Goal: Information Seeking & Learning: Learn about a topic

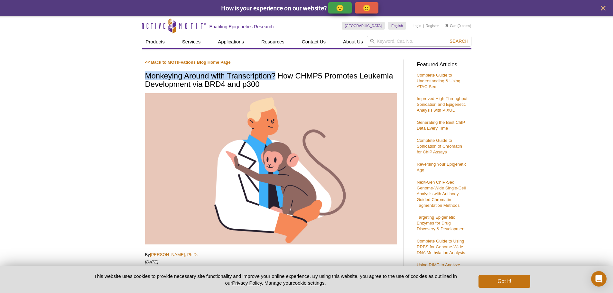
drag, startPoint x: 141, startPoint y: 77, endPoint x: 276, endPoint y: 76, distance: 135.0
copy h1 "Monkeying Around with Transcription?"
click at [279, 75] on h1 "Monkeying Around with Transcription? How CHMP5 Promotes Leukemia Development vi…" at bounding box center [271, 81] width 252 height 18
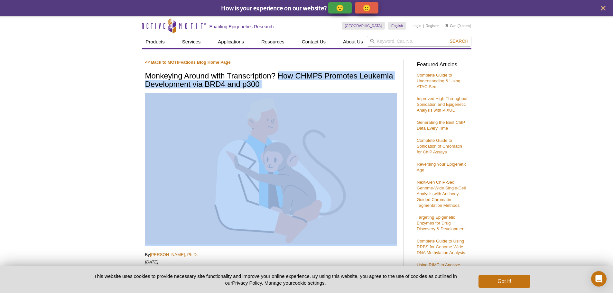
drag, startPoint x: 279, startPoint y: 75, endPoint x: 324, endPoint y: 91, distance: 48.0
click at [307, 86] on h1 "Monkeying Around with Transcription? How CHMP5 Promotes Leukemia Development vi…" at bounding box center [271, 81] width 252 height 18
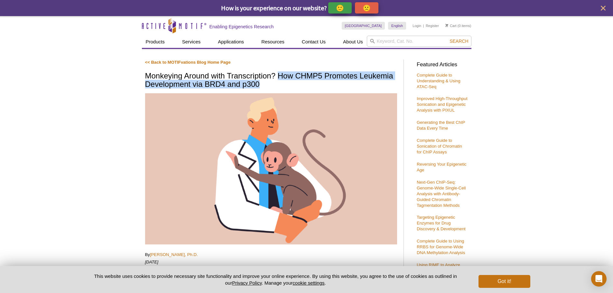
drag, startPoint x: 278, startPoint y: 74, endPoint x: 306, endPoint y: 87, distance: 31.1
click at [306, 87] on h1 "Monkeying Around with Transcription? How CHMP5 Promotes Leukemia Development vi…" at bounding box center [271, 81] width 252 height 18
copy h1 "How CHMP5 Promotes Leukemia Development via BRD4 and p300"
click at [237, 126] on img at bounding box center [271, 168] width 252 height 151
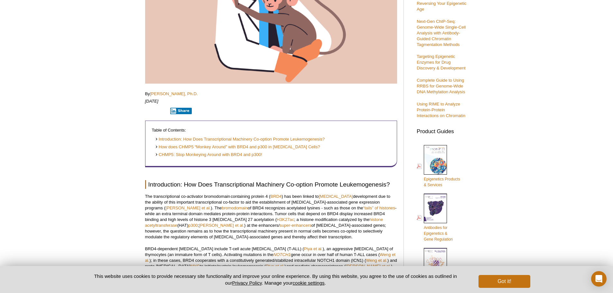
scroll to position [193, 0]
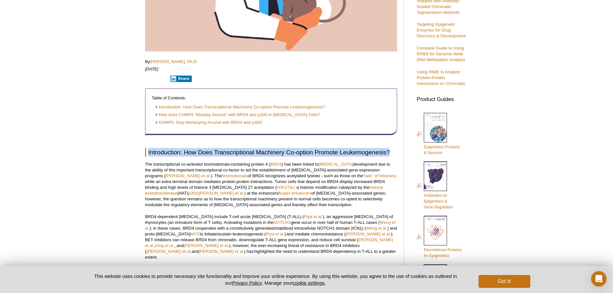
drag, startPoint x: 147, startPoint y: 152, endPoint x: 390, endPoint y: 151, distance: 243.1
click at [363, 151] on h2 "Introduction: How Does Transcriptional Machinery Co-option Promote Leukemogenes…" at bounding box center [271, 152] width 252 height 9
copy h2 "Introduction: How Does Transcriptional Machinery Co-option Promote Leukemogenes…"
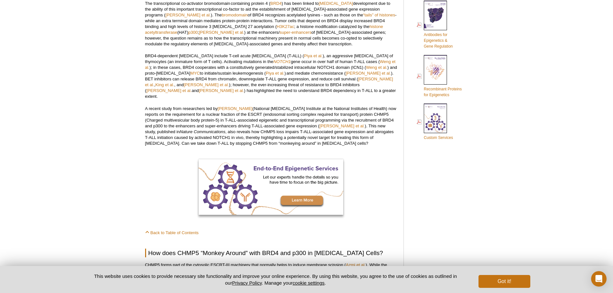
scroll to position [289, 0]
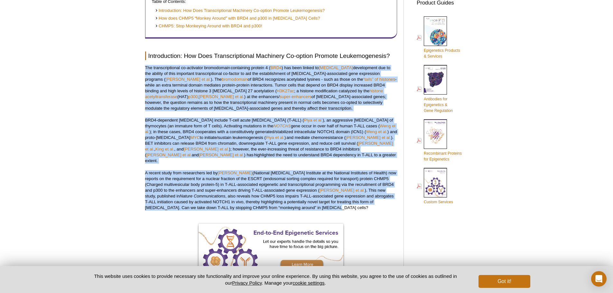
drag, startPoint x: 142, startPoint y: 65, endPoint x: 325, endPoint y: 202, distance: 228.8
copy div "The transcriptional co-activator bromodomain containing protein 4 ( BRD4 ) has …"
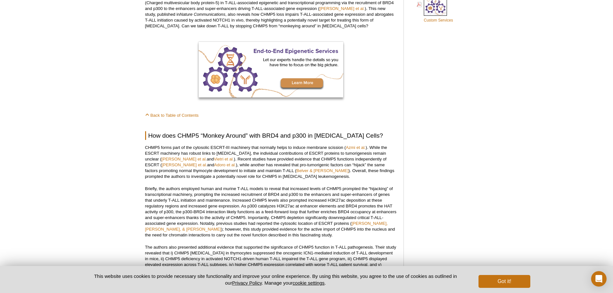
scroll to position [482, 0]
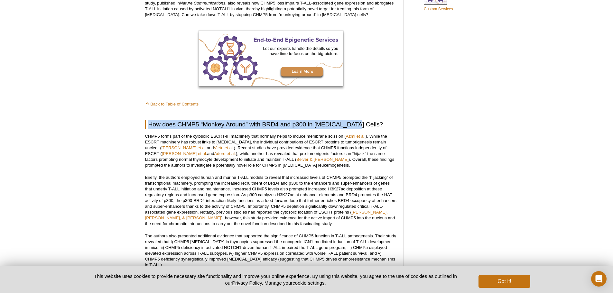
drag, startPoint x: 147, startPoint y: 120, endPoint x: 356, endPoint y: 116, distance: 208.4
click at [356, 120] on h2 "How does CHMP5 “Monkey Around” with BRD4 and p300 in Cancer Cells?" at bounding box center [271, 124] width 252 height 9
copy h2 "How does CHMP5 “Monkey Around” with BRD4 and p300 in Cancer Cells?"
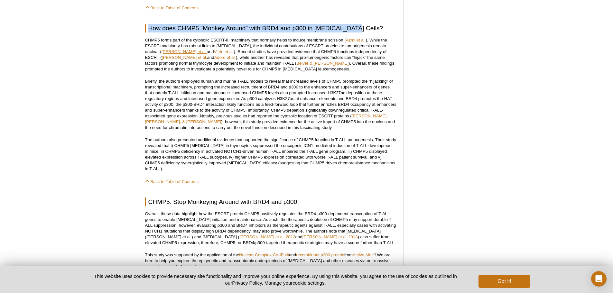
scroll to position [579, 0]
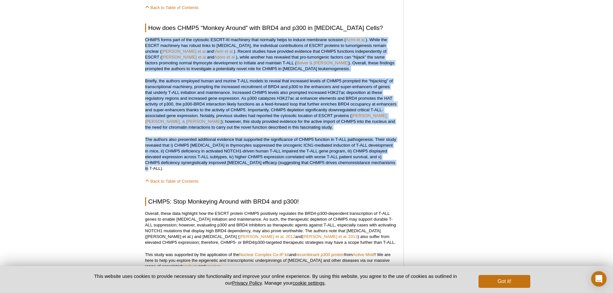
drag, startPoint x: 144, startPoint y: 34, endPoint x: 399, endPoint y: 159, distance: 283.7
click at [363, 159] on div "<< Back to MOTIFvations Blog Home Page Monkeying Around with Transcription? How…" at bounding box center [276, 57] width 268 height 1161
copy div "CHMP5 forms part of the cytosolic ESCRT-III machinery that normally helps to in…"
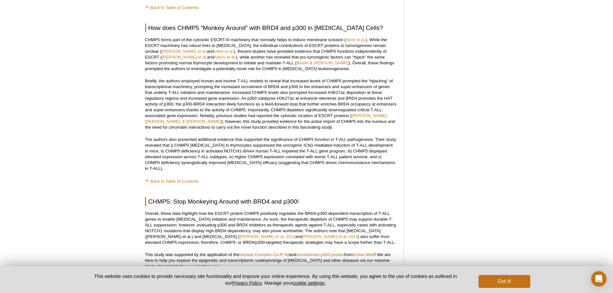
drag, startPoint x: 101, startPoint y: 212, endPoint x: 111, endPoint y: 213, distance: 9.7
click at [111, 213] on div "Active Motif Logo Enabling Epigenetics Research 0 Search Skip to content Active…" at bounding box center [306, 72] width 613 height 1271
drag, startPoint x: 513, startPoint y: 186, endPoint x: 510, endPoint y: 195, distance: 9.2
click at [363, 195] on div "Active Motif Logo Enabling Epigenetics Research 0 Search Skip to content Active…" at bounding box center [306, 72] width 613 height 1271
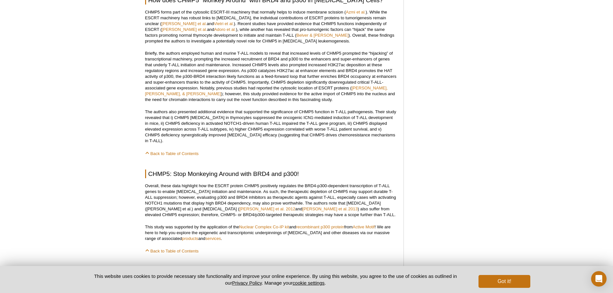
scroll to position [611, 0]
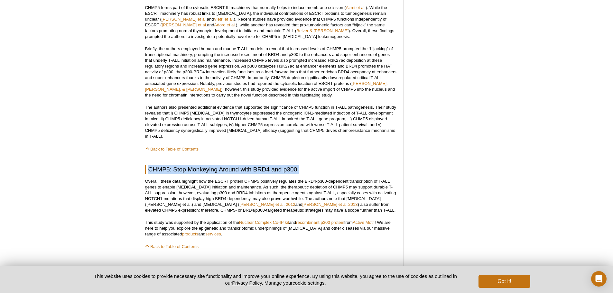
drag, startPoint x: 150, startPoint y: 159, endPoint x: 301, endPoint y: 158, distance: 151.4
click at [301, 165] on h2 "CHMP5: Stop Monkeying Around with BRD4 and p300!" at bounding box center [271, 169] width 252 height 9
copy h2 "CHMP5: Stop Monkeying Around with BRD4 and p300!"
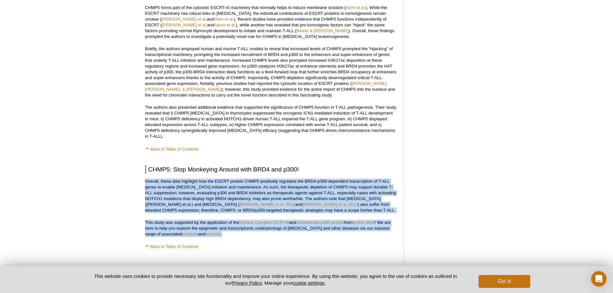
drag, startPoint x: 140, startPoint y: 170, endPoint x: 283, endPoint y: 224, distance: 152.3
click at [283, 224] on div "Active Motif Logo Enabling Epigenetics Research 0 Search Skip to content Active…" at bounding box center [306, 40] width 613 height 1271
copy div "Overall, these data highlight how the ESCRT protein CHMP5 positively regulates …"
click at [118, 182] on div "Active Motif Logo Enabling Epigenetics Research 0 Search Skip to content Active…" at bounding box center [306, 40] width 613 height 1271
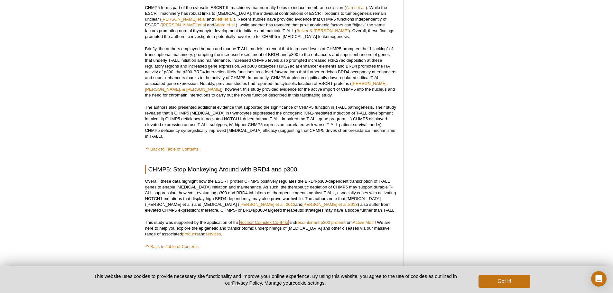
click at [260, 220] on link "Nuclear Complex Co-IP kit" at bounding box center [264, 222] width 50 height 5
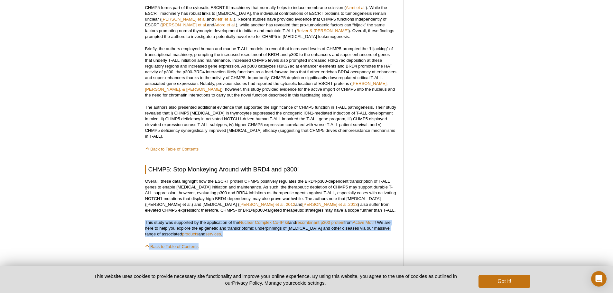
drag, startPoint x: 145, startPoint y: 207, endPoint x: 233, endPoint y: 229, distance: 90.1
click at [233, 229] on div "<< Back to MOTIFvations Blog Home Page Monkeying Around with Transcription? How…" at bounding box center [271, 24] width 252 height 1151
click at [226, 227] on div "<< Back to MOTIFvations Blog Home Page Monkeying Around with Transcription? How…" at bounding box center [271, 24] width 252 height 1151
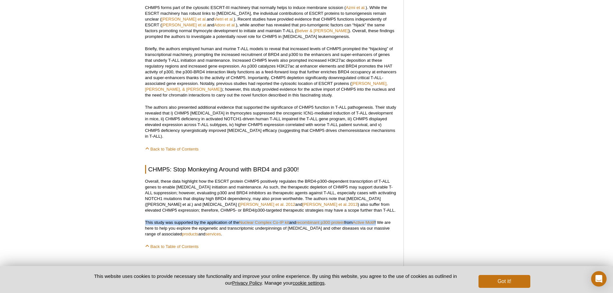
drag, startPoint x: 144, startPoint y: 210, endPoint x: 382, endPoint y: 211, distance: 237.6
click at [363, 211] on div "<< Back to MOTIFvations Blog Home Page Monkeying Around with Transcription? How…" at bounding box center [276, 25] width 268 height 1161
copy p "This study was supported by the application of the Nuclear Complex Co-IP kit an…"
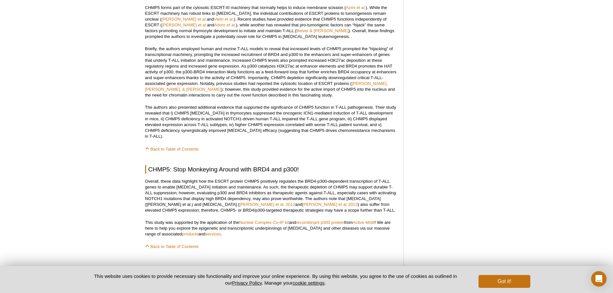
click at [304, 230] on div "<< Back to MOTIFvations Blog Home Page Monkeying Around with Transcription? How…" at bounding box center [271, 24] width 252 height 1151
click at [319, 220] on link "recombinant p300 protein" at bounding box center [320, 222] width 48 height 5
click at [326, 220] on link "recombinant p300 protein" at bounding box center [320, 222] width 48 height 5
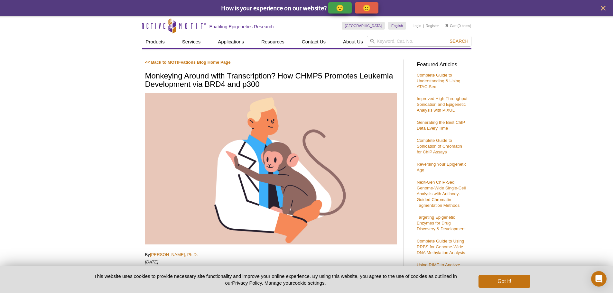
scroll to position [161, 0]
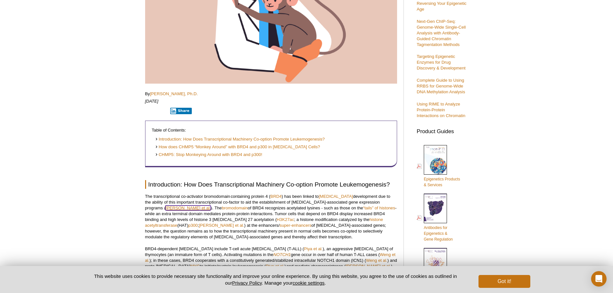
click at [211, 205] on link "Zuber et al." at bounding box center [187, 207] width 45 height 5
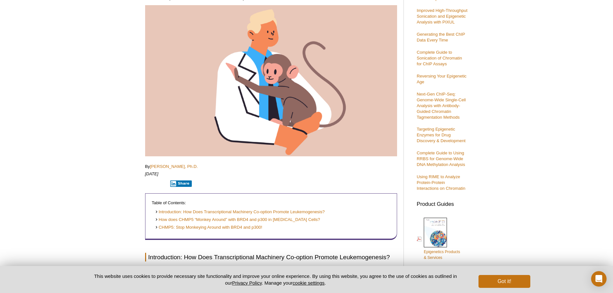
scroll to position [0, 0]
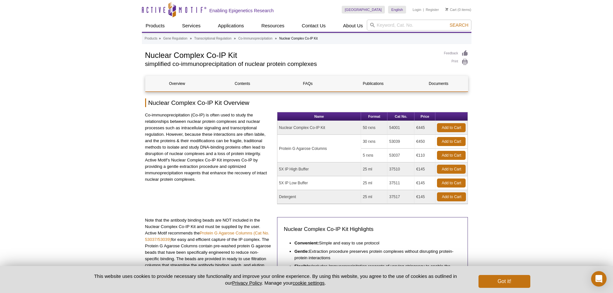
click at [393, 127] on td "54001" at bounding box center [400, 128] width 27 height 14
copy td "54001"
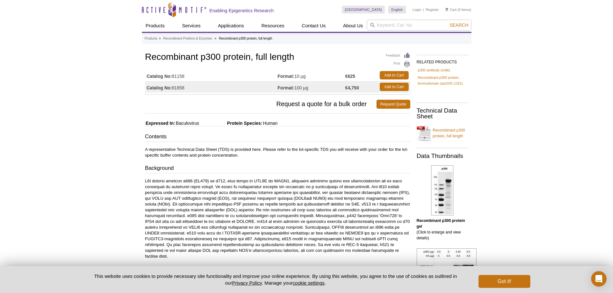
click at [227, 111] on h3 "Request a quote for a bulk order Request Quote" at bounding box center [277, 103] width 265 height 15
click at [180, 89] on td "Catalog No: 81858" at bounding box center [211, 87] width 132 height 12
copy td "81858"
click at [177, 77] on td "Catalog No: 81158" at bounding box center [211, 75] width 132 height 12
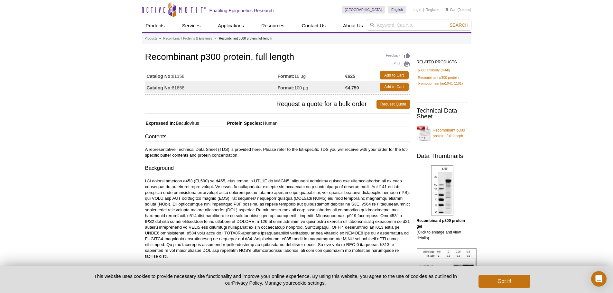
click at [177, 77] on td "Catalog No: 81158" at bounding box center [211, 75] width 132 height 12
click at [167, 77] on strong "Catalog No:" at bounding box center [159, 76] width 25 height 6
drag, startPoint x: 172, startPoint y: 76, endPoint x: 191, endPoint y: 77, distance: 18.7
click at [191, 77] on td "Catalog No: 81158" at bounding box center [211, 75] width 132 height 12
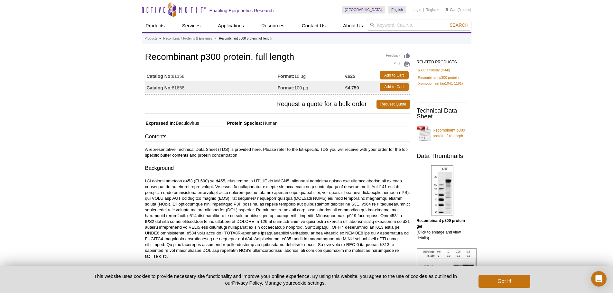
drag, startPoint x: 173, startPoint y: 77, endPoint x: 186, endPoint y: 77, distance: 13.2
click at [186, 77] on td "Catalog No: 81158" at bounding box center [211, 75] width 132 height 12
copy td "81158"
drag, startPoint x: 146, startPoint y: 56, endPoint x: 248, endPoint y: 59, distance: 101.3
click at [248, 59] on div "Feedback Print Recombinant p300 protein, full length Catalog No: 81158 Format: …" at bounding box center [276, 296] width 268 height 490
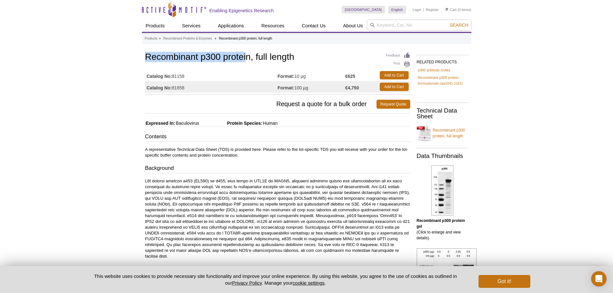
click at [191, 57] on h1 "Recombinant p300 protein, full length" at bounding box center [277, 57] width 265 height 11
drag, startPoint x: 141, startPoint y: 58, endPoint x: 220, endPoint y: 60, distance: 78.2
click at [220, 60] on div "Feedback Print Recombinant p300 protein, full length Catalog No: 81158 Format: …" at bounding box center [276, 296] width 268 height 490
copy h1 "Recombinant p300"
